Goal: Information Seeking & Learning: Learn about a topic

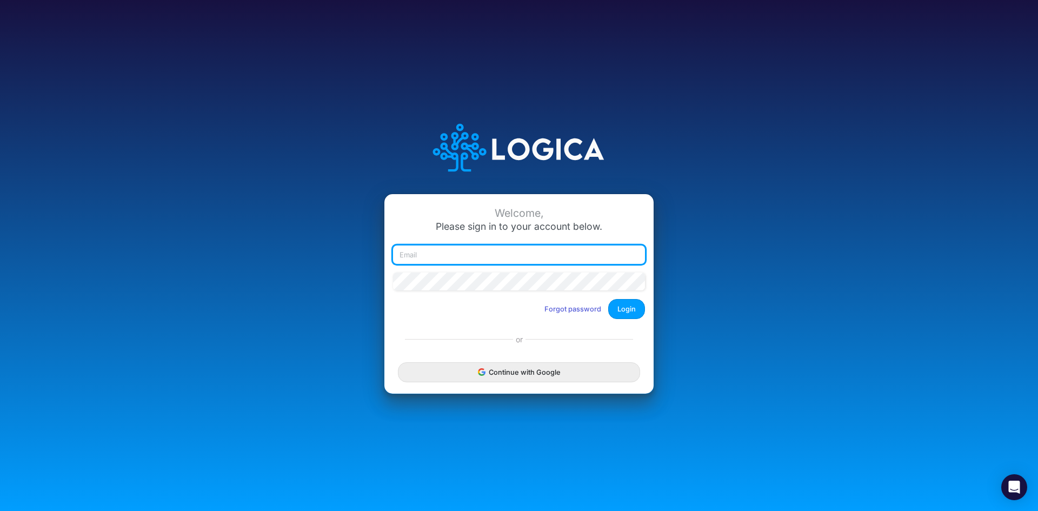
type input "[EMAIL_ADDRESS][DOMAIN_NAME]"
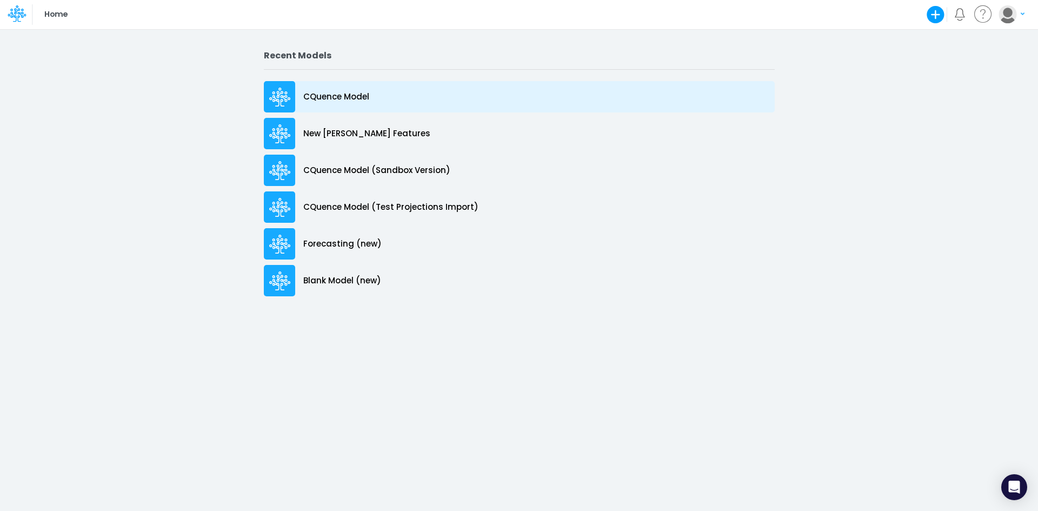
click at [317, 95] on p "CQuence Model" at bounding box center [336, 97] width 66 height 12
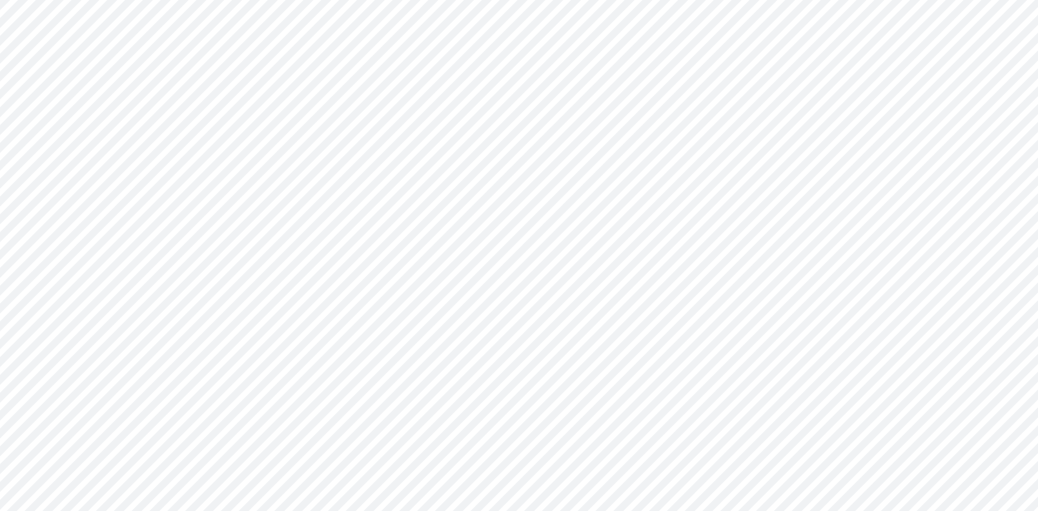
type input "Consolidated All by Month"
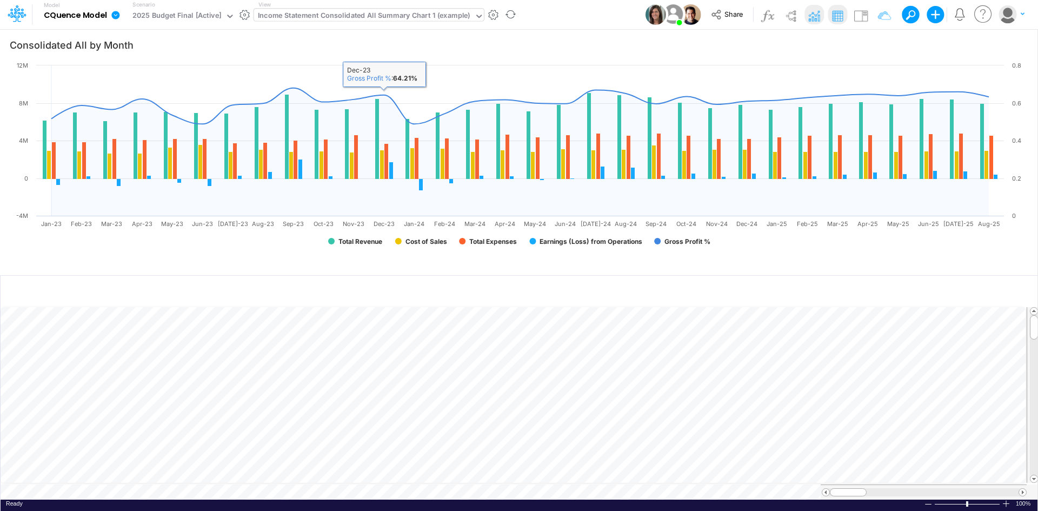
click at [401, 19] on div "Income Statement Consolidated All Summary Chart 1 (example)" at bounding box center [364, 16] width 213 height 12
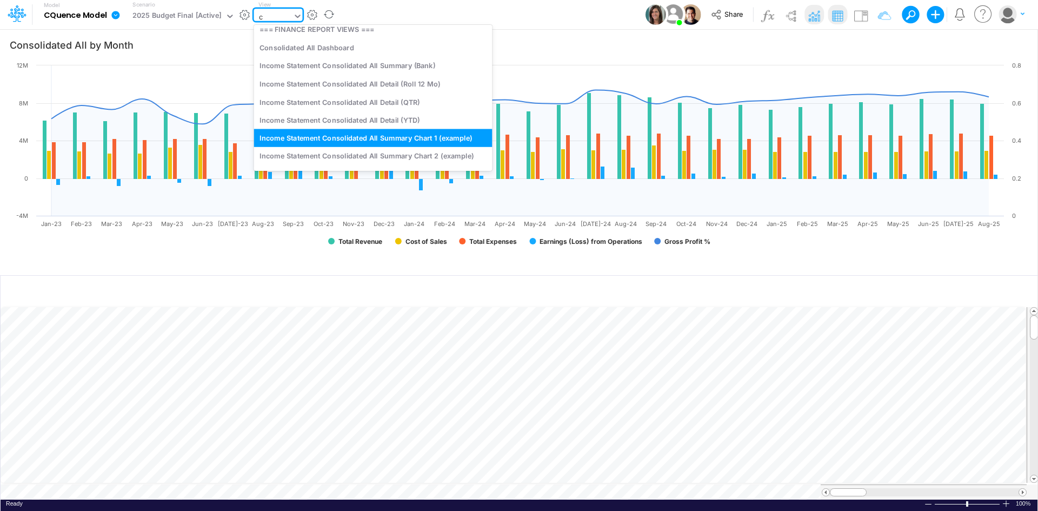
scroll to position [485, 0]
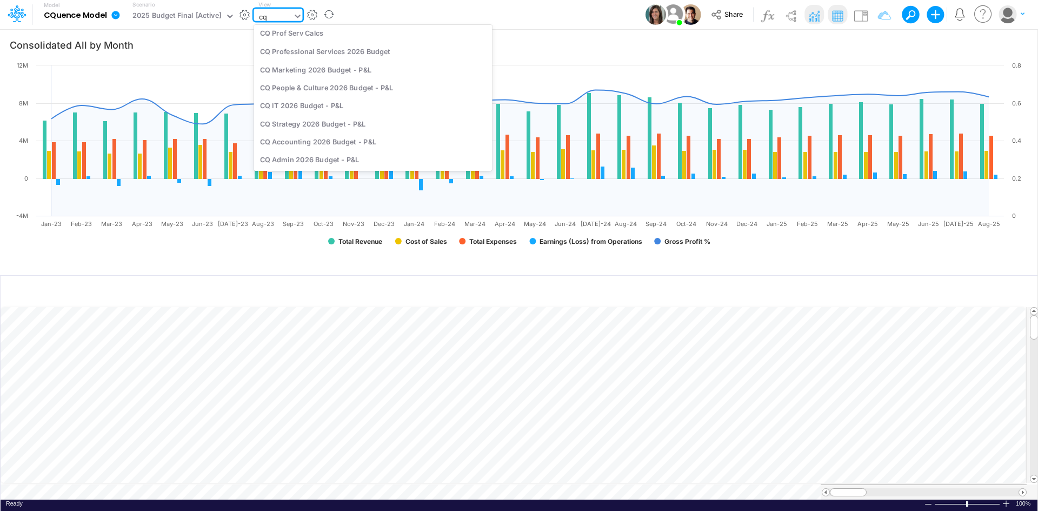
type input "cq"
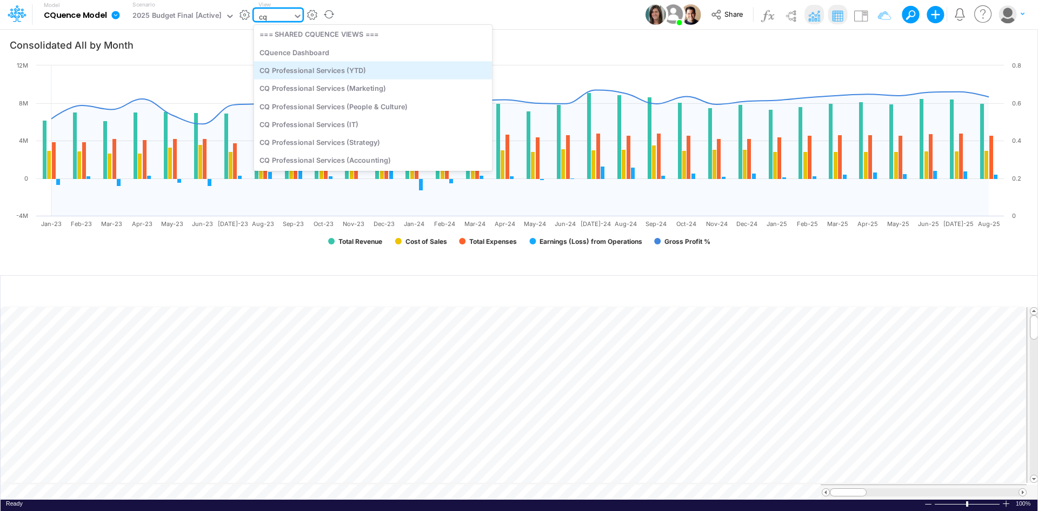
click at [359, 72] on div "CQ Professional Services (YTD)" at bounding box center [373, 70] width 239 height 18
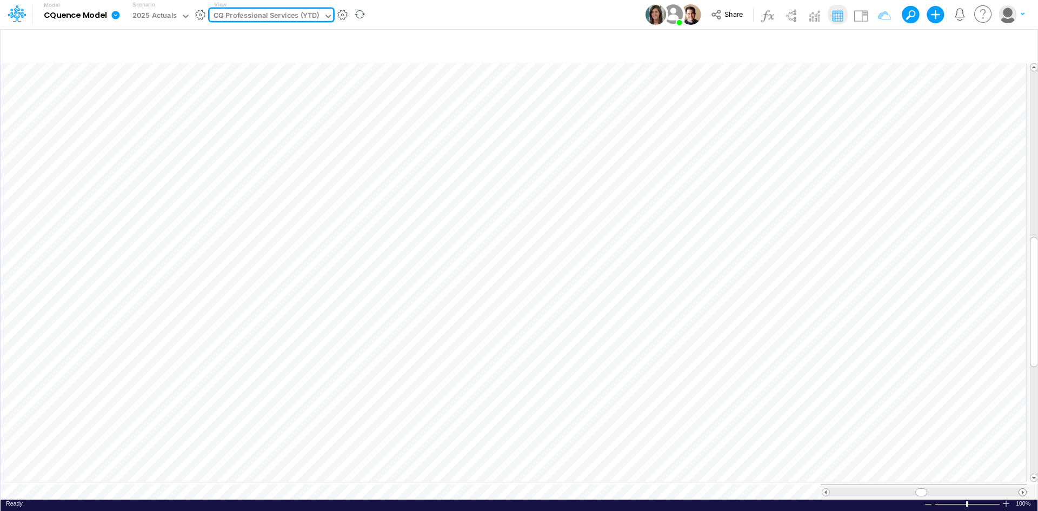
click at [1022, 489] on span at bounding box center [1022, 492] width 7 height 7
click at [827, 489] on span at bounding box center [826, 492] width 7 height 7
click at [824, 489] on span at bounding box center [826, 492] width 7 height 7
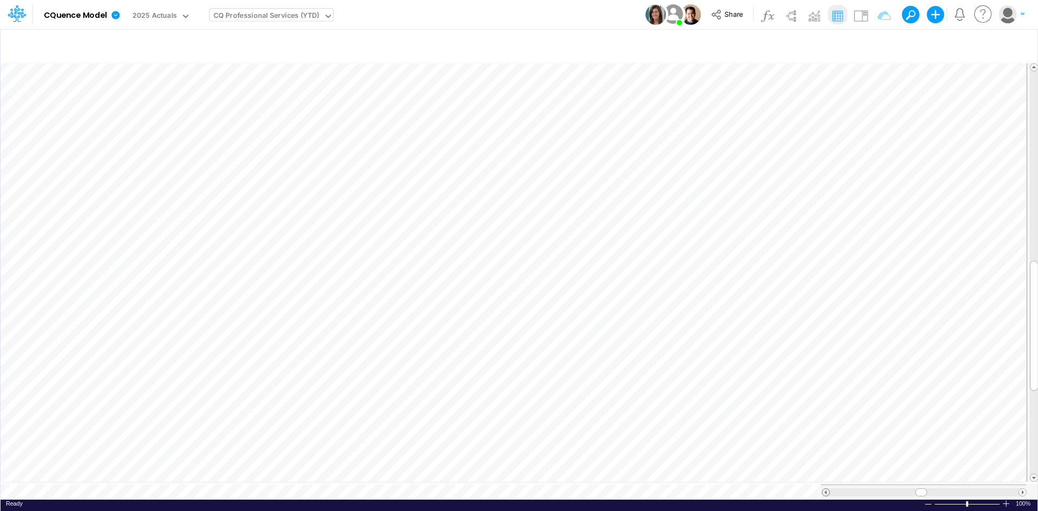
click at [825, 489] on span at bounding box center [826, 492] width 7 height 7
click at [826, 489] on span at bounding box center [826, 492] width 7 height 7
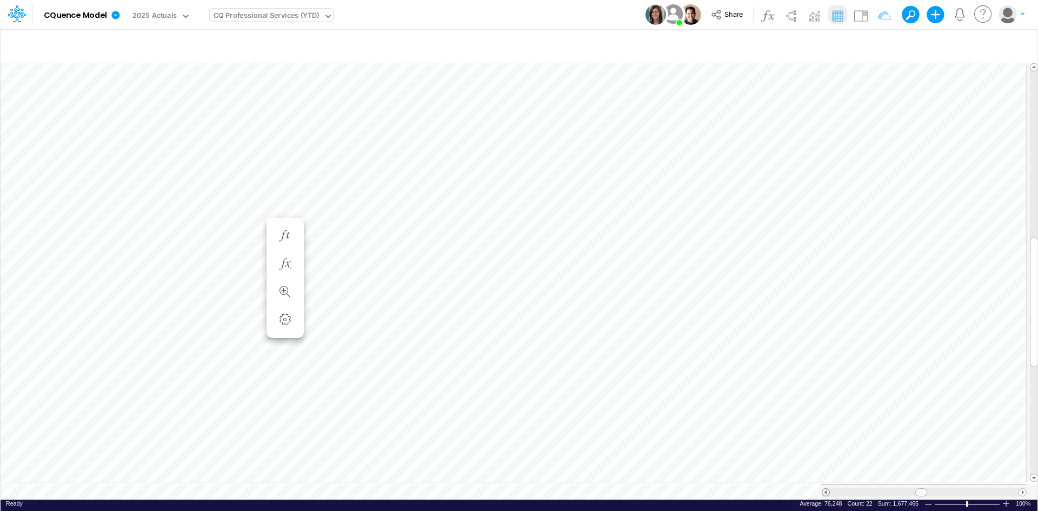
click at [826, 489] on span at bounding box center [826, 492] width 7 height 7
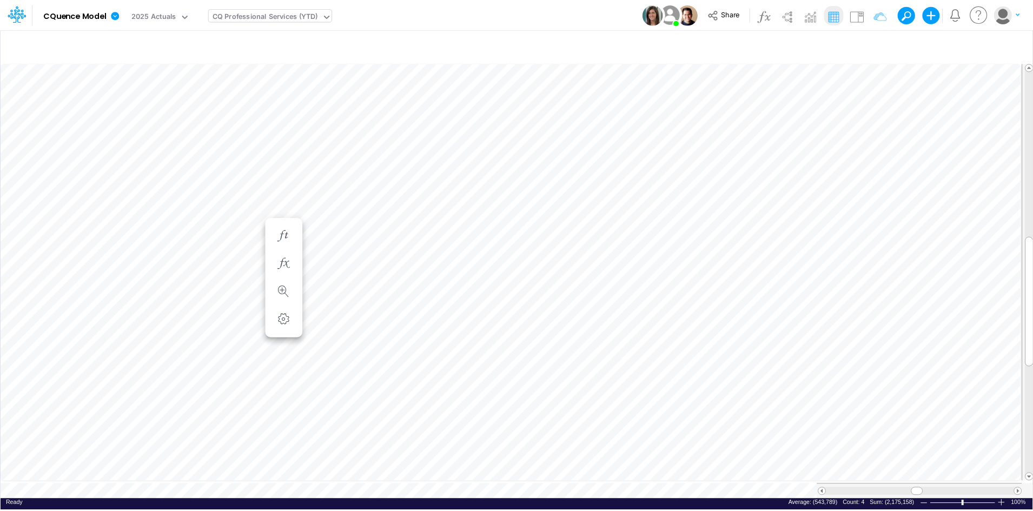
scroll to position [5, 1]
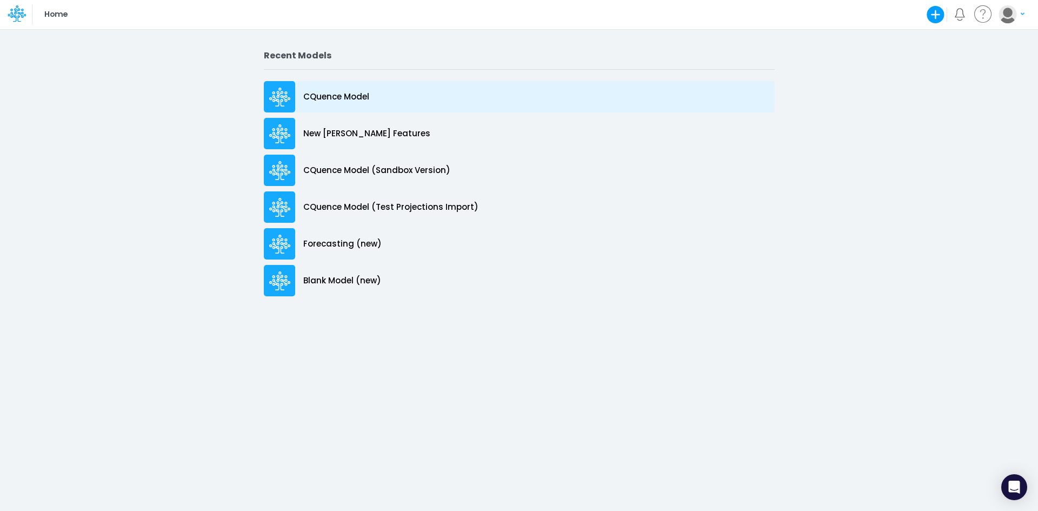
click at [339, 96] on p "CQuence Model" at bounding box center [336, 97] width 66 height 12
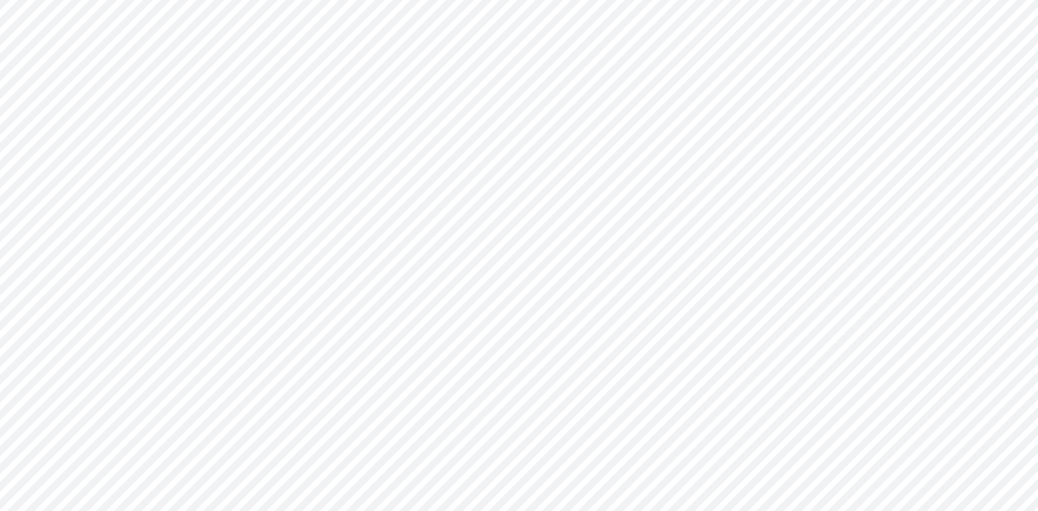
type input "Consolidated All by Month"
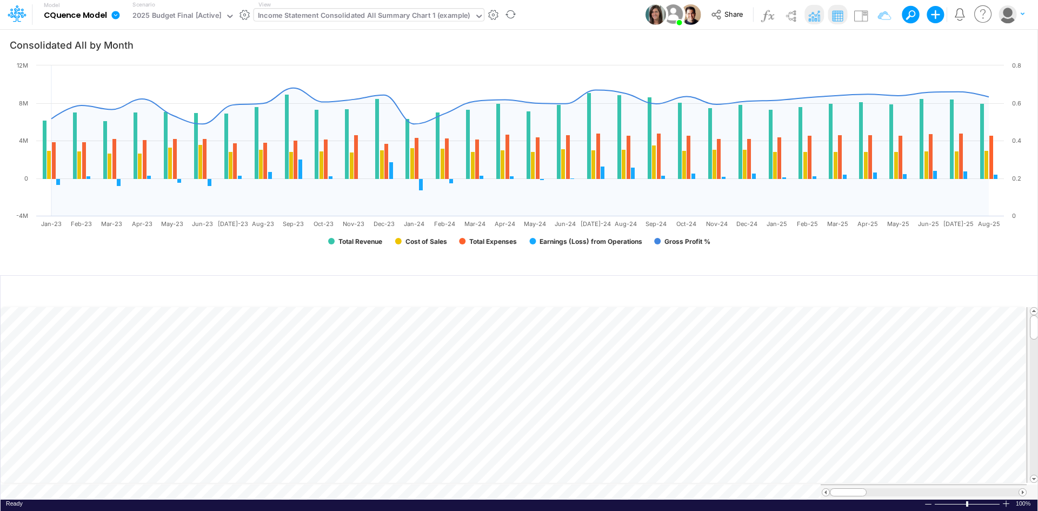
click at [376, 11] on div "Income Statement Consolidated All Summary Chart 1 (example)" at bounding box center [364, 16] width 213 height 12
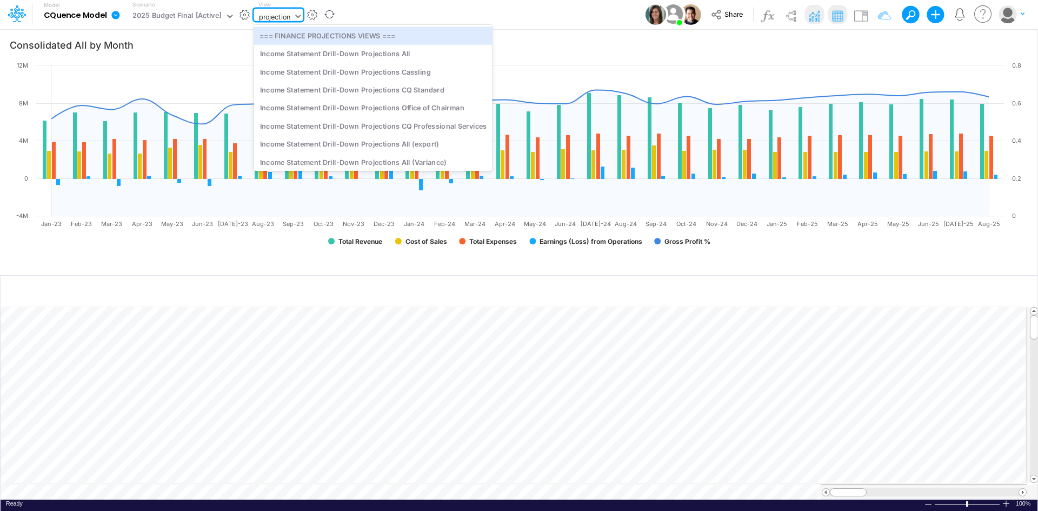
type input "projections"
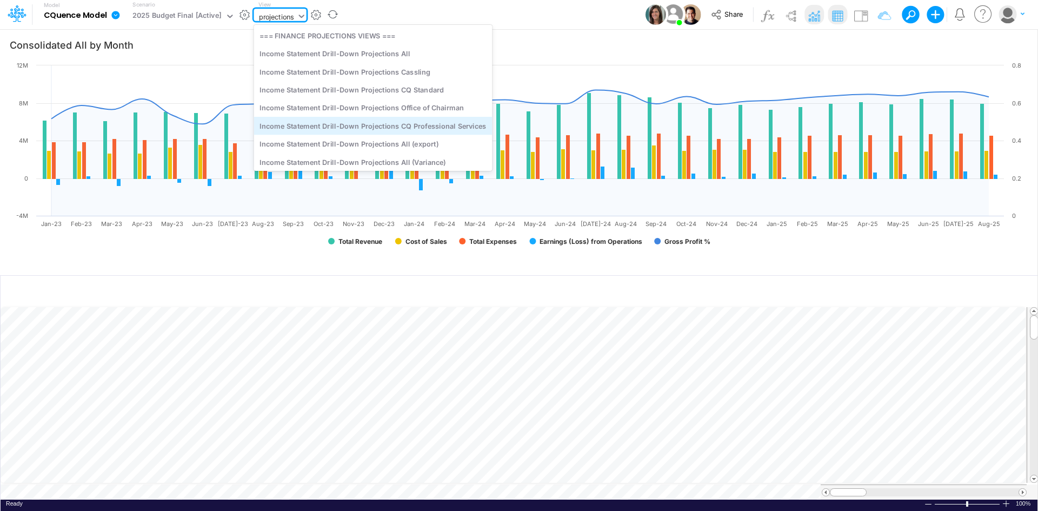
click at [380, 121] on div "Income Statement Drill-Down Projections CQ Professional Services" at bounding box center [373, 126] width 239 height 18
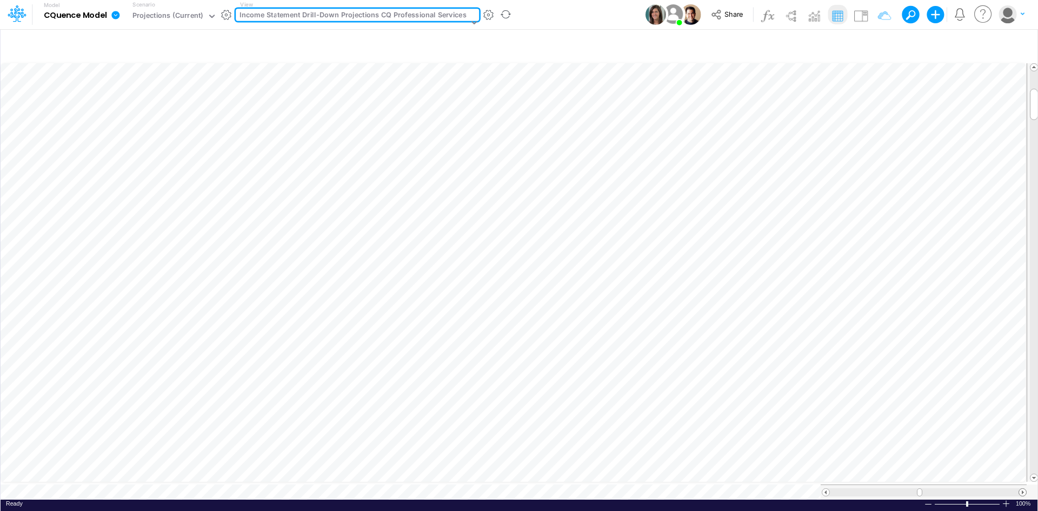
click at [1024, 489] on span at bounding box center [1022, 492] width 7 height 7
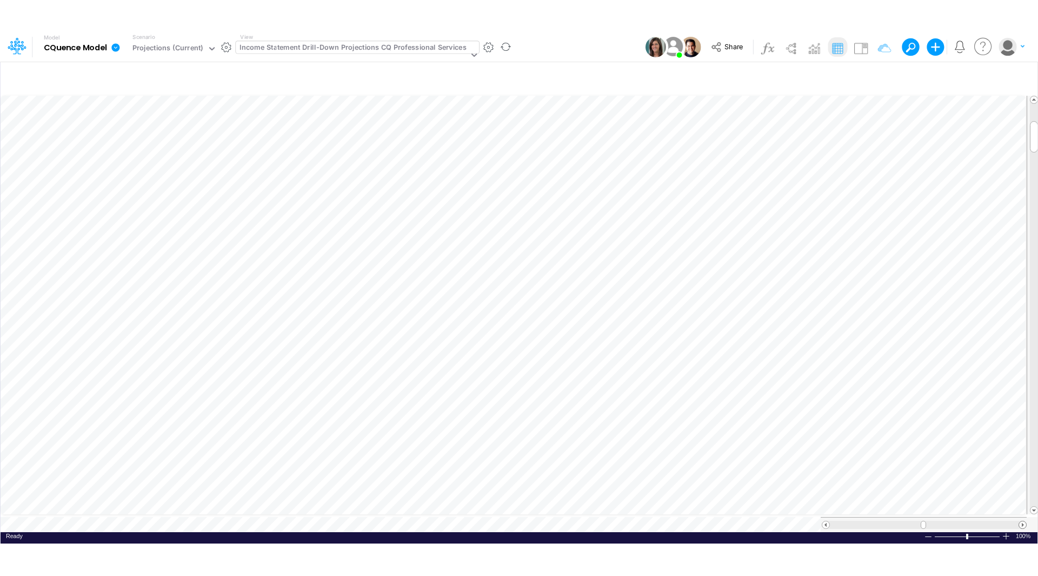
scroll to position [5, 0]
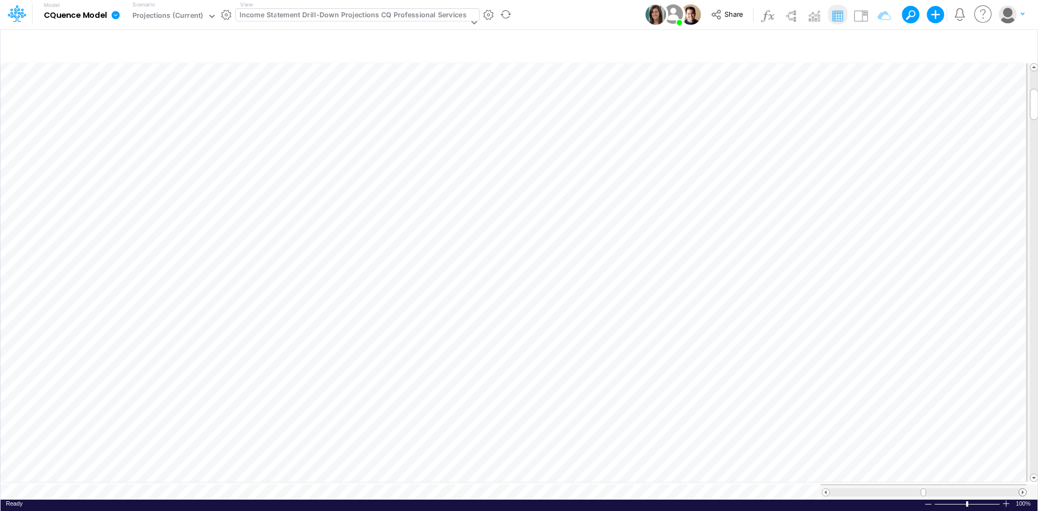
click at [1024, 489] on span at bounding box center [1022, 492] width 7 height 7
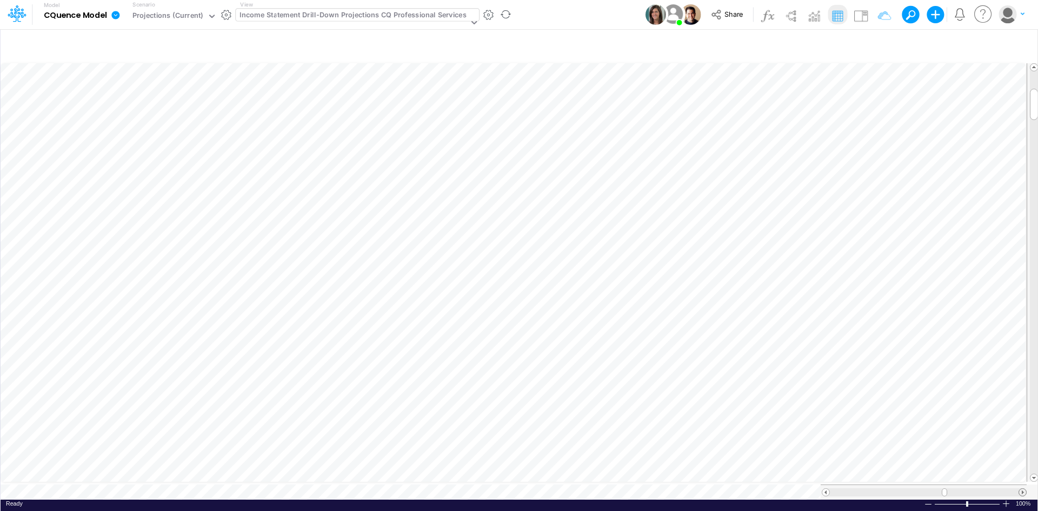
click at [1024, 489] on span at bounding box center [1022, 492] width 7 height 7
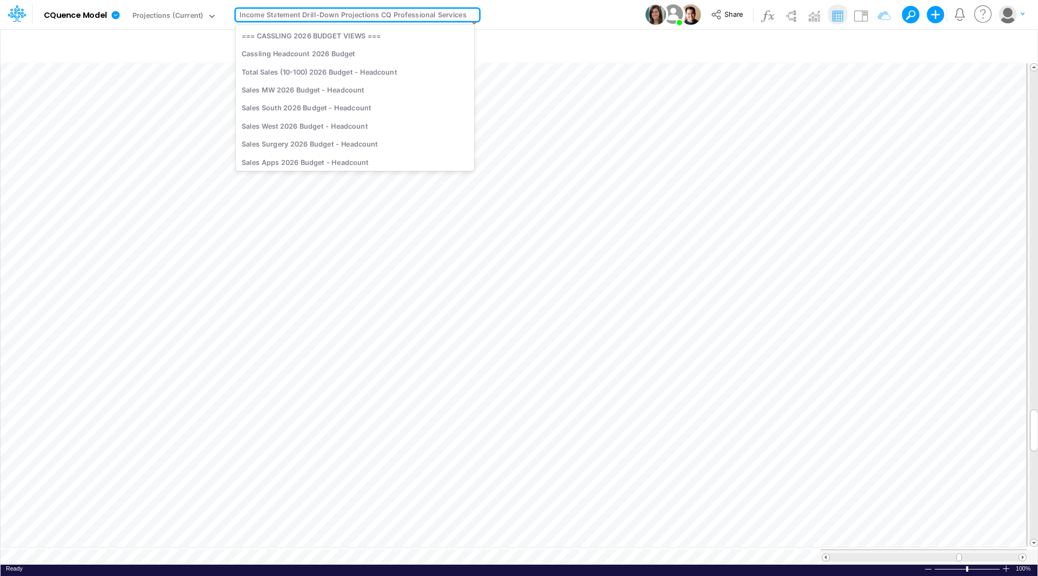
click at [308, 22] on div "Income Statement Drill-Down Projections CQ Professional Services" at bounding box center [353, 16] width 227 height 12
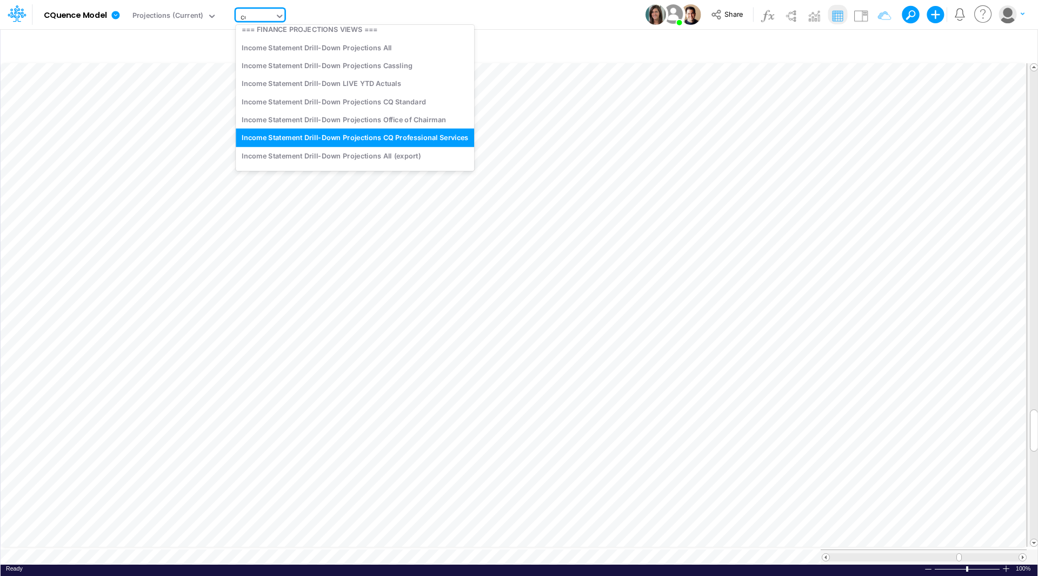
scroll to position [248, 0]
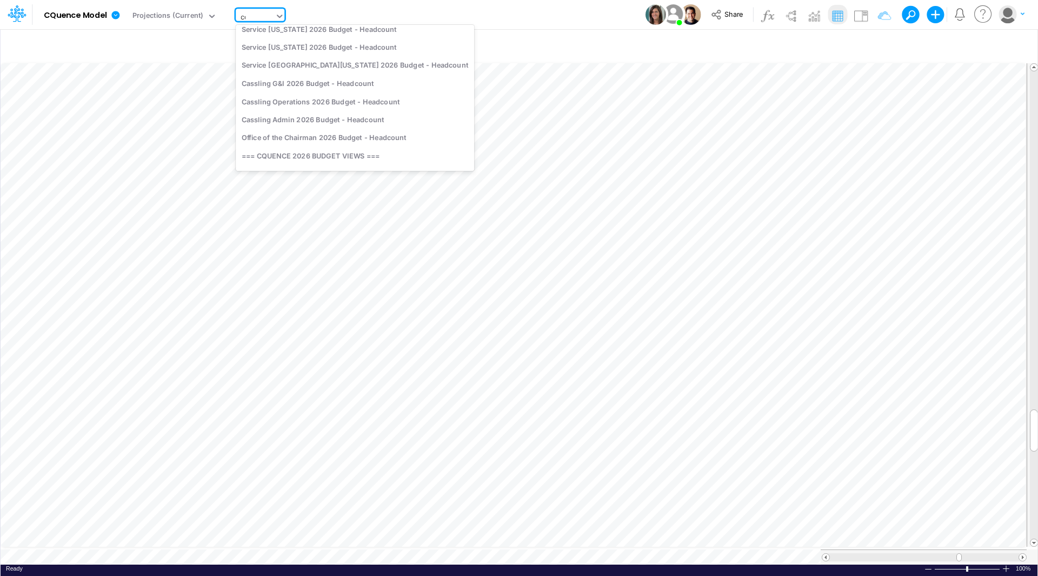
type input "cq"
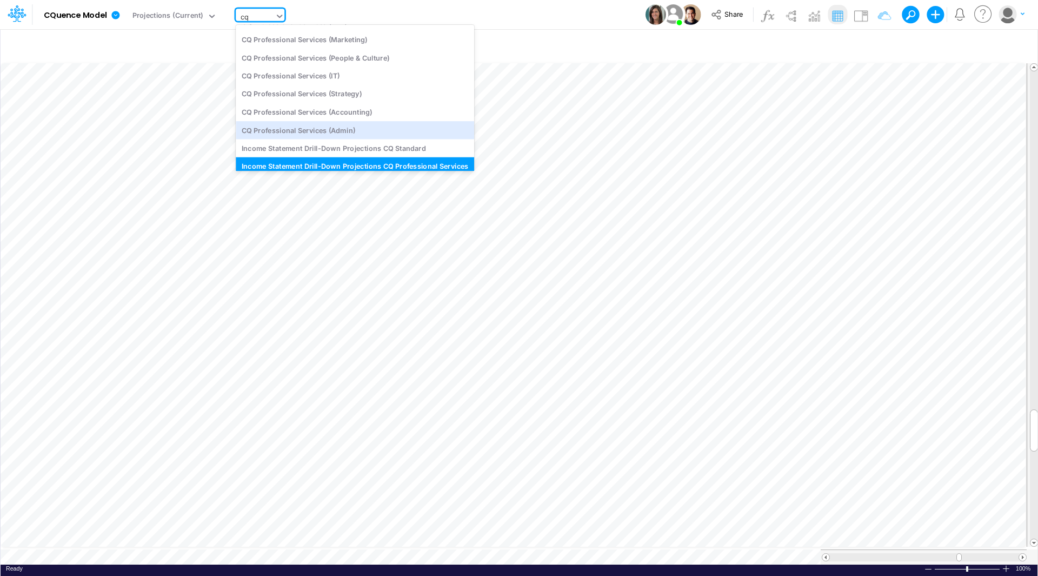
scroll to position [162, 0]
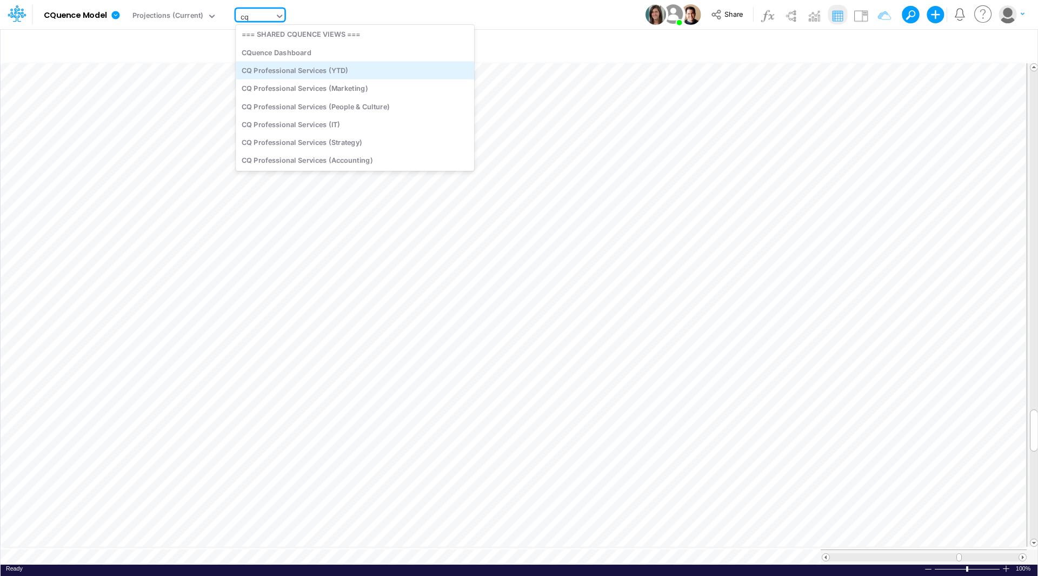
click at [310, 69] on div "CQ Professional Services (YTD)" at bounding box center [355, 70] width 239 height 18
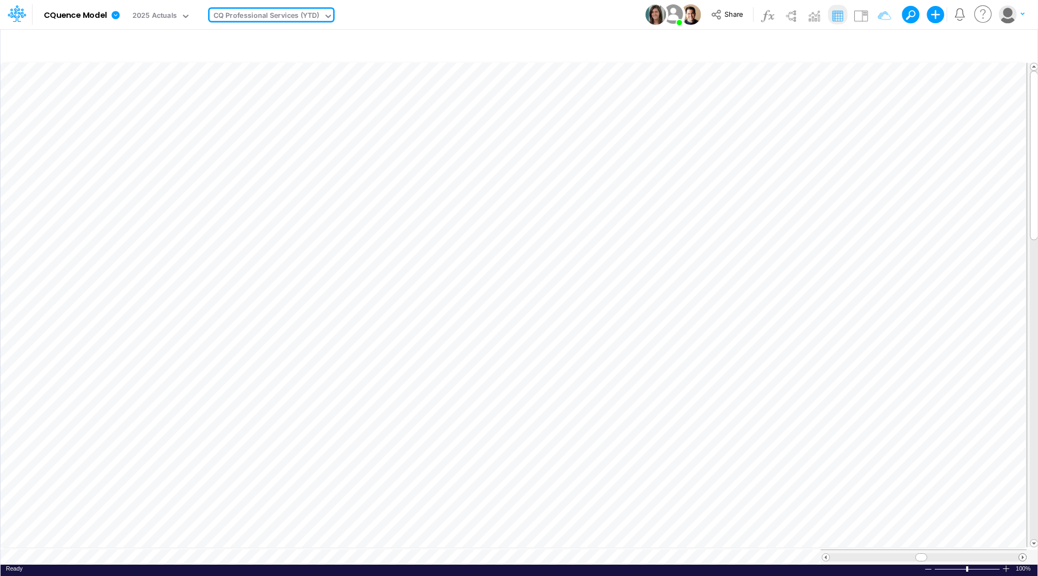
click at [1023, 511] on span at bounding box center [1022, 557] width 7 height 7
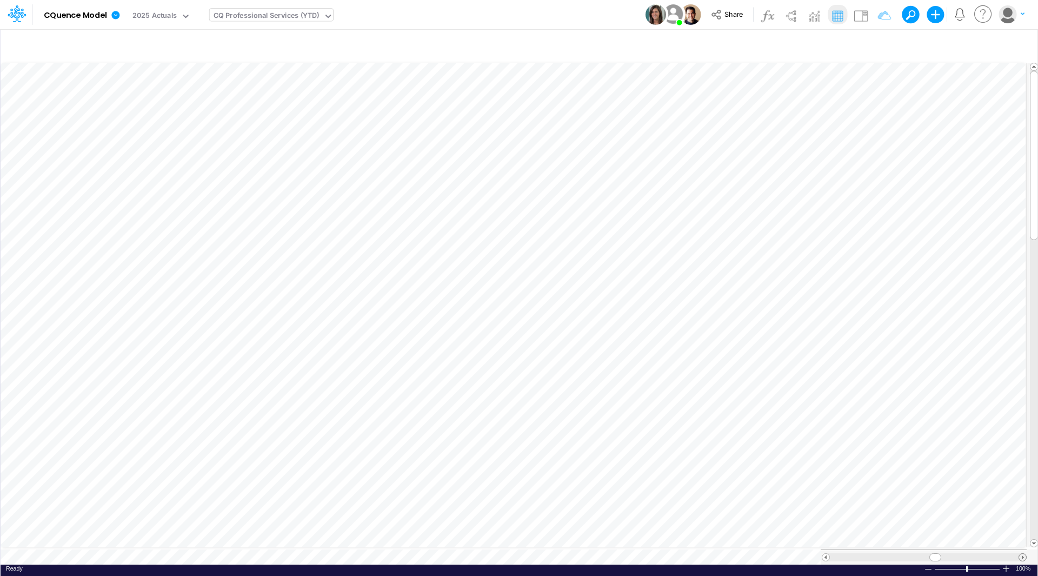
click at [1023, 511] on span at bounding box center [1022, 557] width 7 height 7
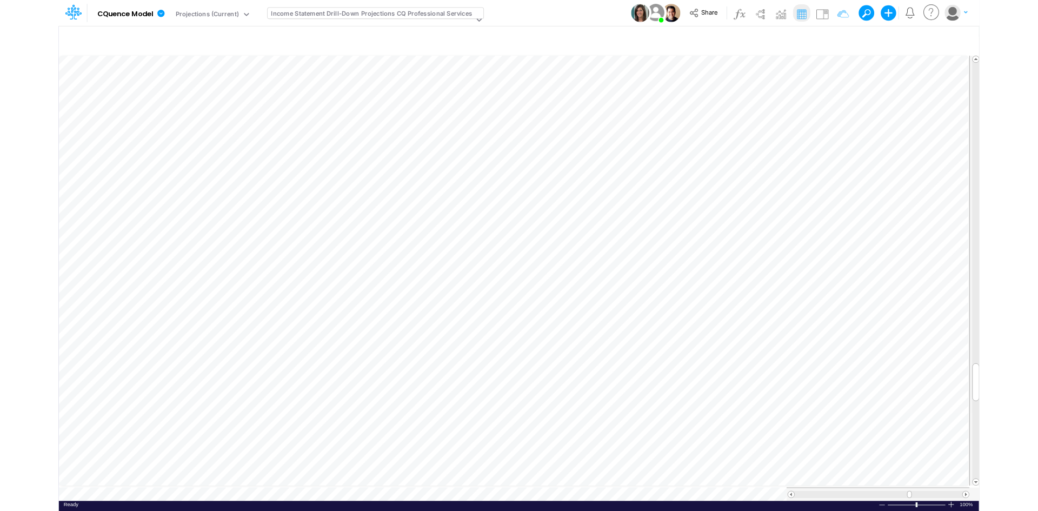
scroll to position [5, 0]
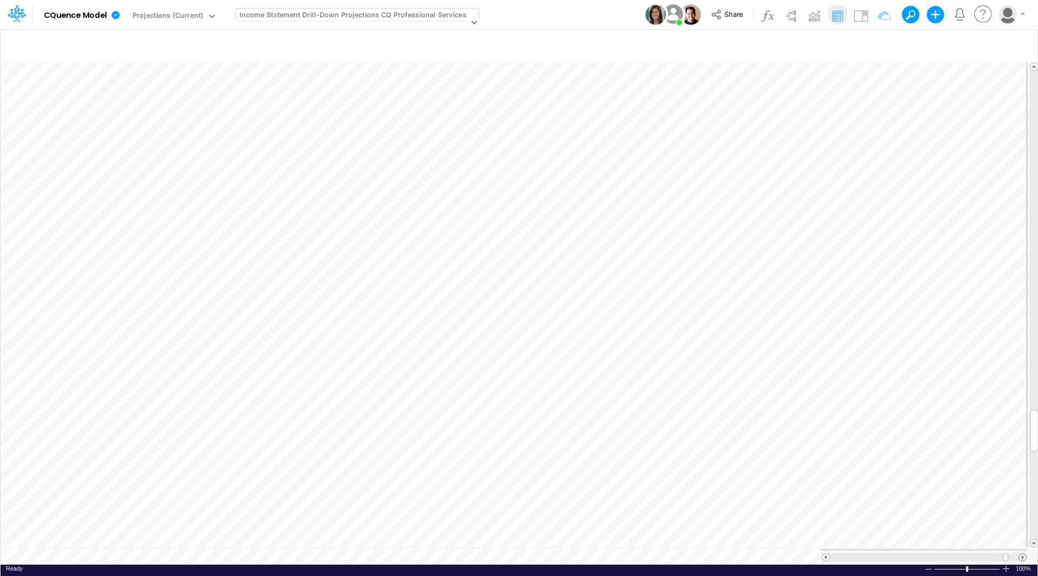
click at [1023, 511] on span at bounding box center [1022, 557] width 7 height 7
click at [828, 511] on span at bounding box center [826, 557] width 7 height 7
